Goal: Find specific page/section: Find specific page/section

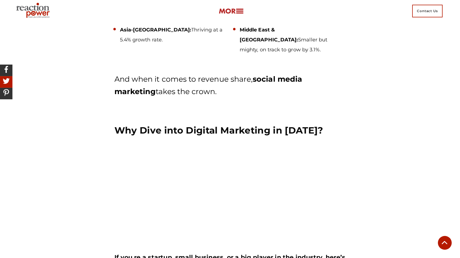
scroll to position [493, 0]
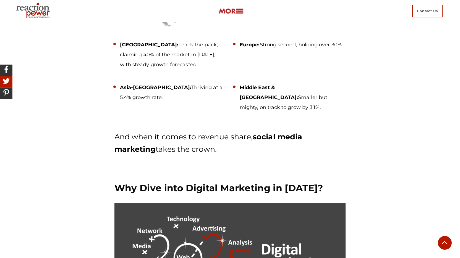
click at [44, 7] on img at bounding box center [34, 11] width 40 height 20
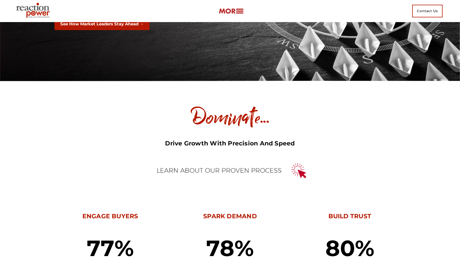
scroll to position [121, 0]
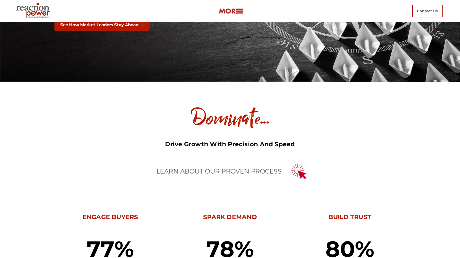
click at [239, 10] on img at bounding box center [231, 11] width 25 height 6
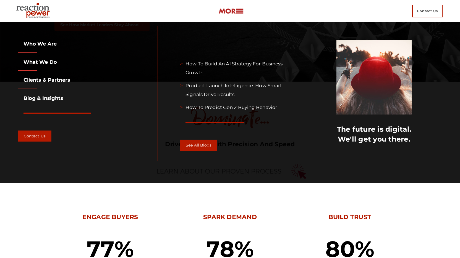
click at [33, 44] on link "Who we are" at bounding box center [37, 44] width 39 height 6
